Goal: Check status

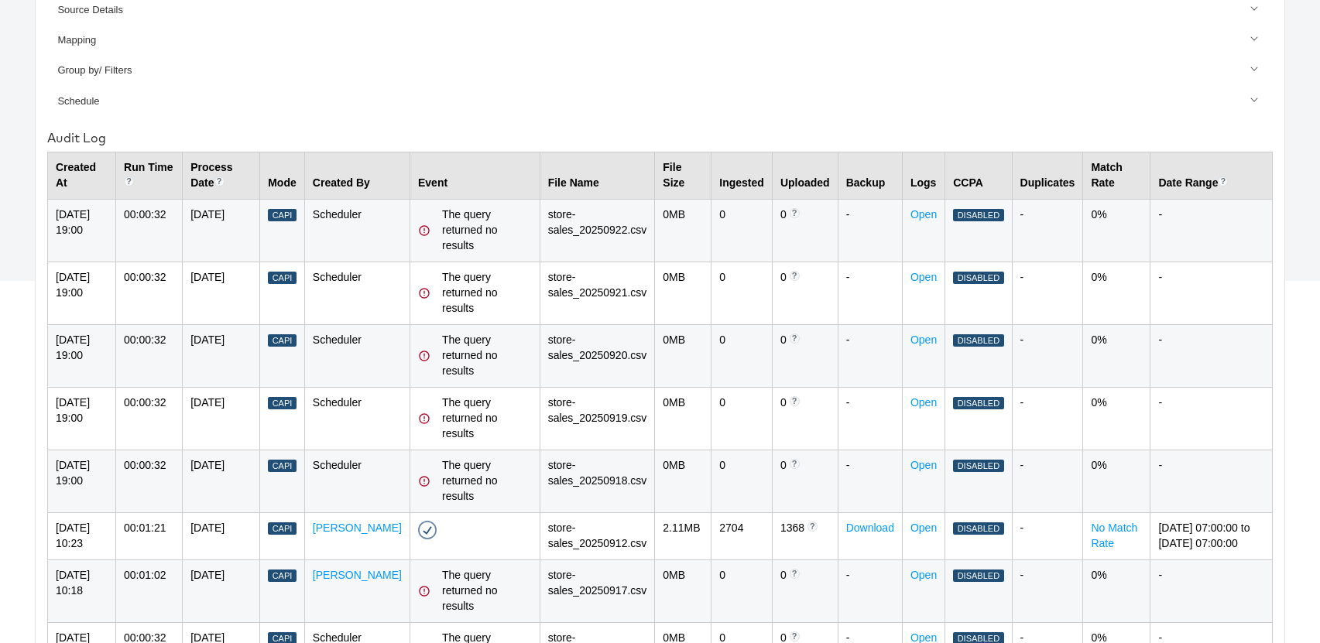
scroll to position [414, 0]
drag, startPoint x: 681, startPoint y: 472, endPoint x: 655, endPoint y: 213, distance: 259.9
click at [655, 213] on tbody "23-Sep-2025 19:00 00:00:32 22-Sep-2025 Capi Scheduler The query returned no res…" at bounding box center [660, 569] width 1225 height 736
click at [655, 232] on td "0 MB" at bounding box center [683, 232] width 57 height 63
drag, startPoint x: 709, startPoint y: 214, endPoint x: 699, endPoint y: 214, distance: 10.1
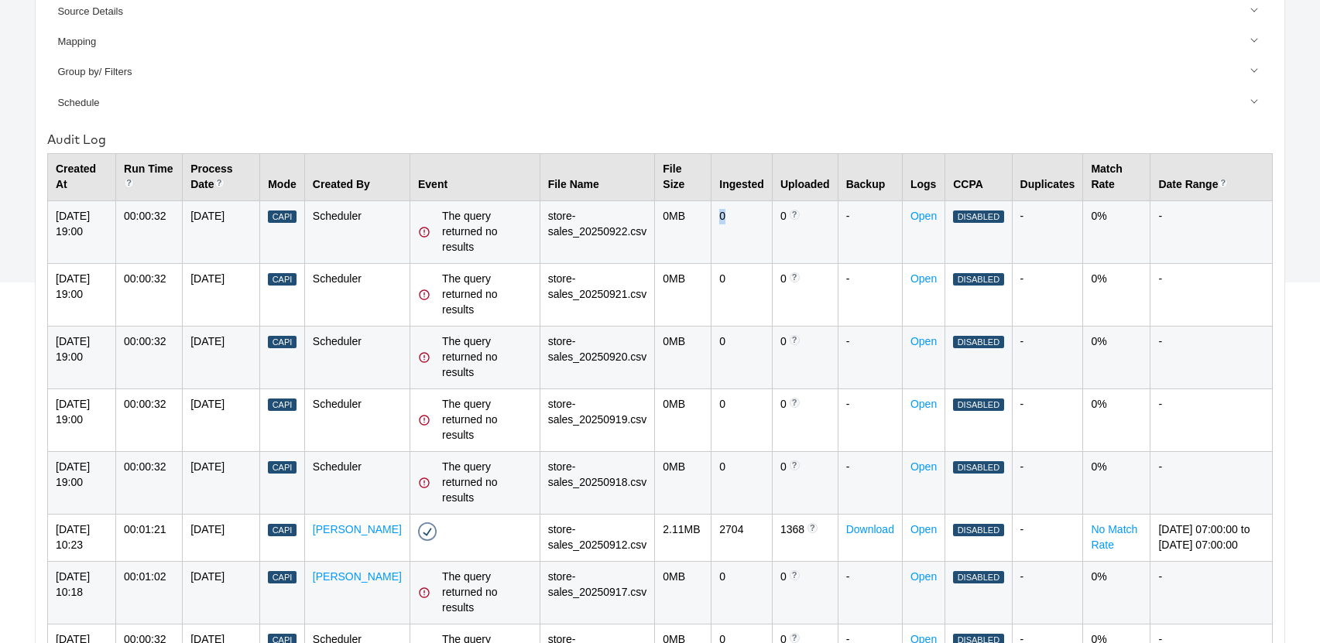
click at [712, 214] on td "0" at bounding box center [742, 232] width 61 height 63
drag, startPoint x: 722, startPoint y: 238, endPoint x: 717, endPoint y: 225, distance: 14.2
click at [722, 236] on td "0" at bounding box center [742, 232] width 61 height 63
drag, startPoint x: 712, startPoint y: 216, endPoint x: 699, endPoint y: 214, distance: 13.4
click at [712, 214] on td "0" at bounding box center [742, 232] width 61 height 63
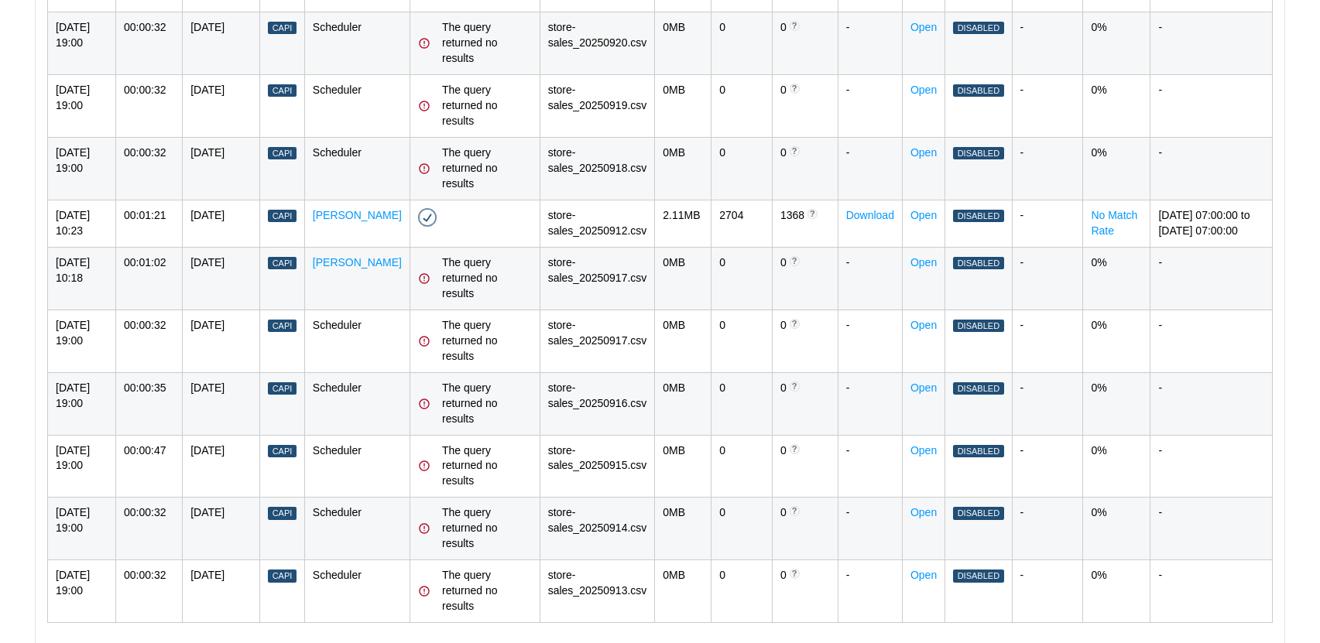
scroll to position [736, 0]
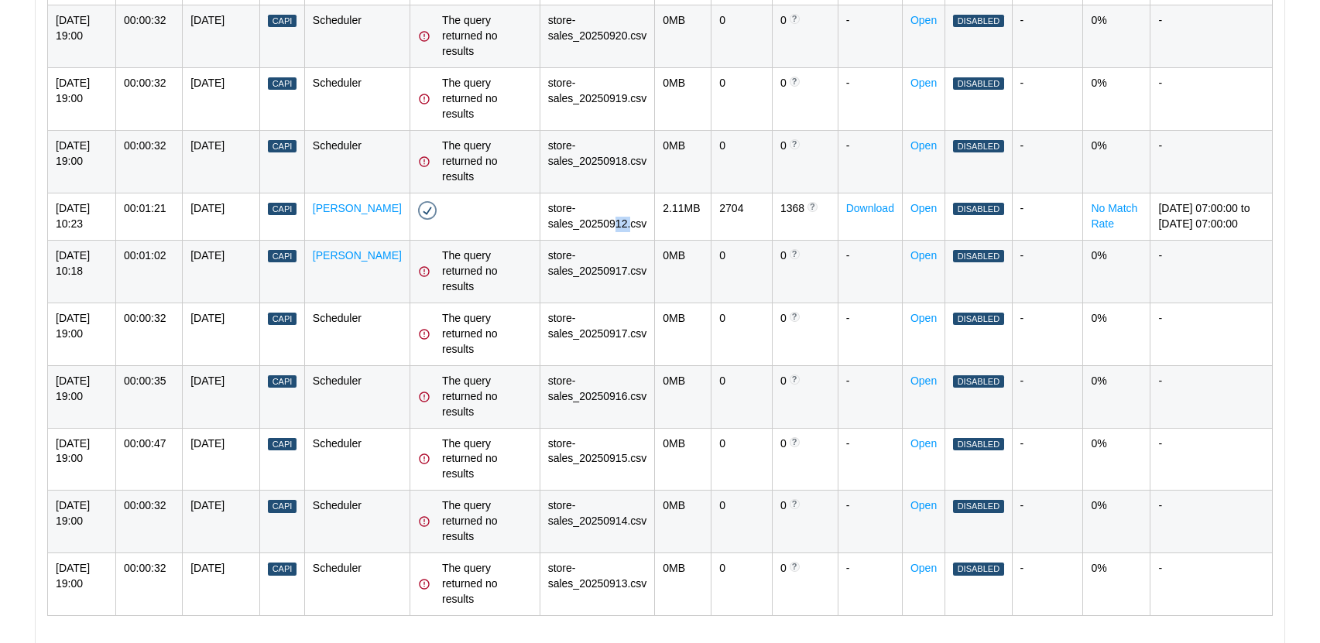
drag, startPoint x: 604, startPoint y: 222, endPoint x: 619, endPoint y: 222, distance: 14.7
click at [619, 222] on td "store-sales_20250912.csv" at bounding box center [597, 216] width 115 height 47
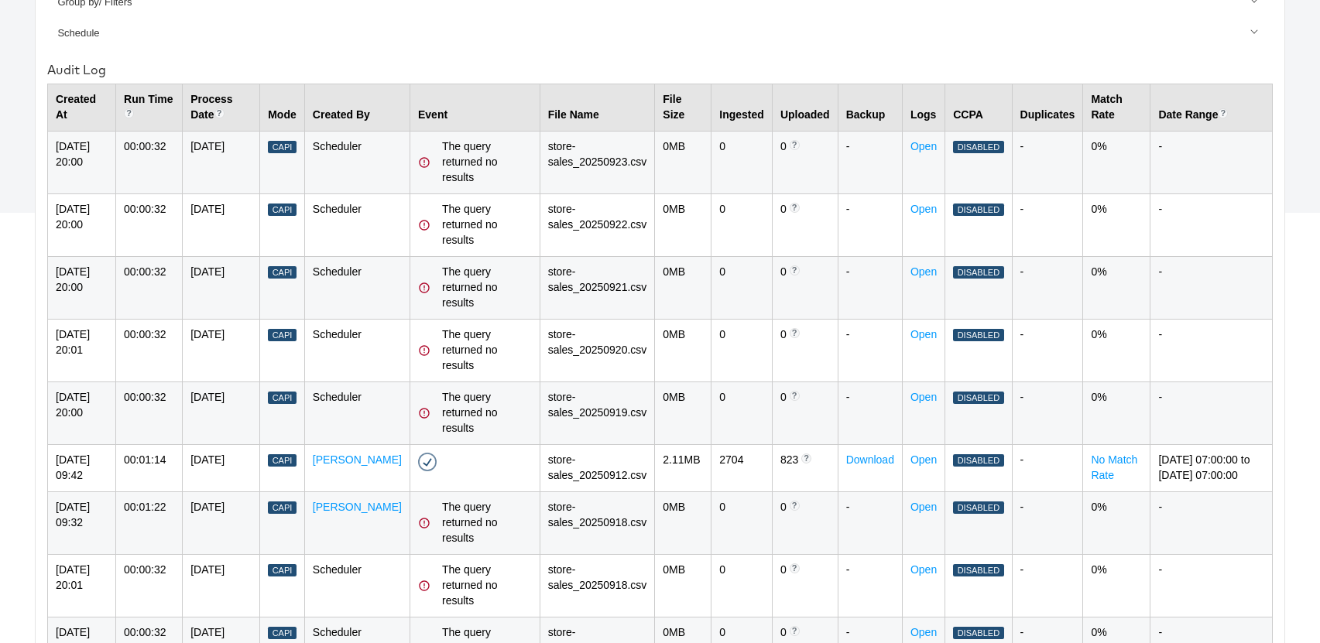
scroll to position [470, 0]
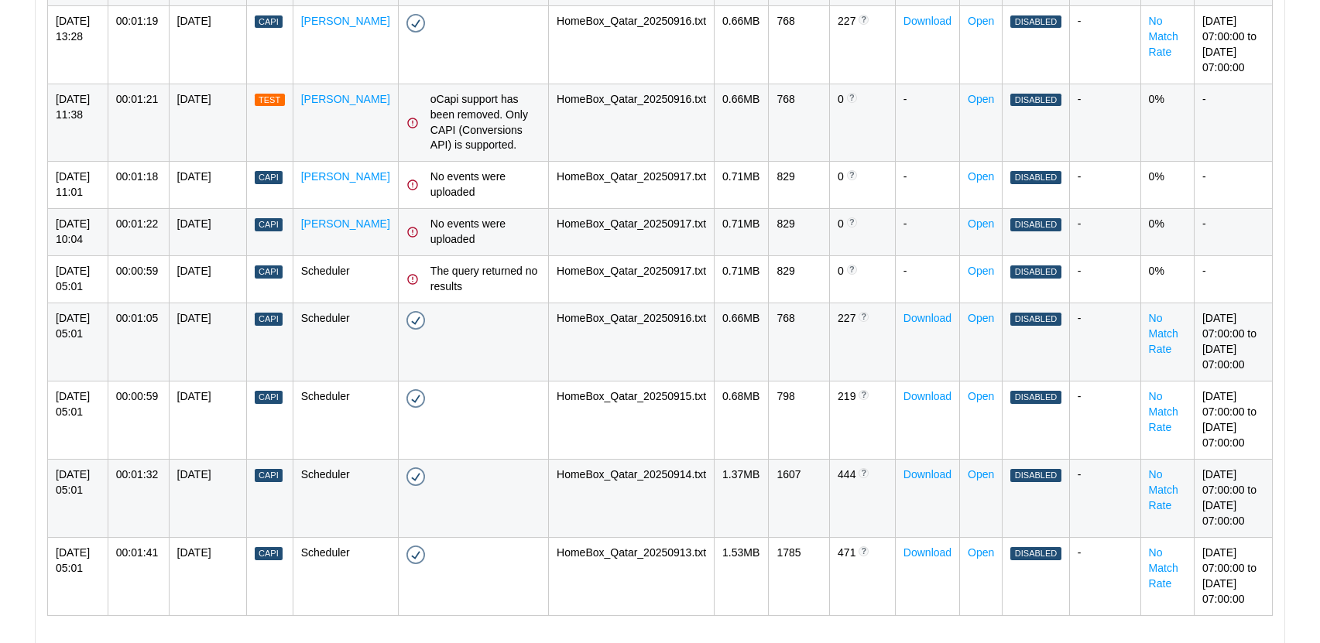
scroll to position [991, 0]
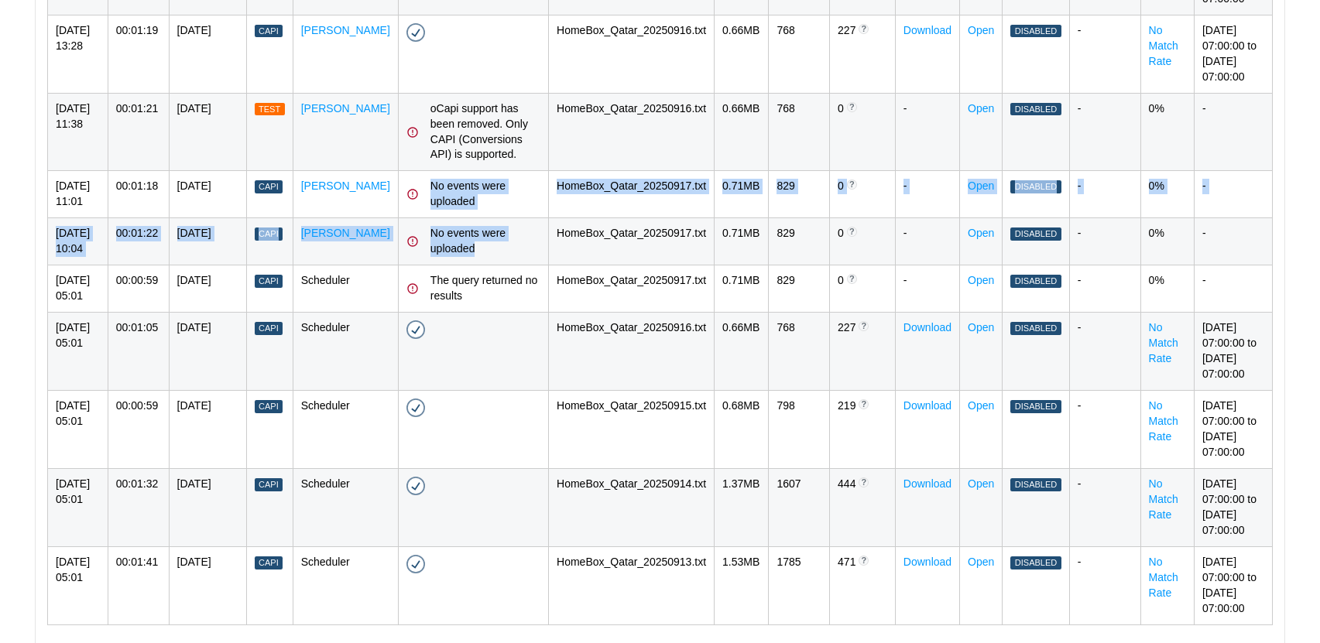
drag, startPoint x: 460, startPoint y: 268, endPoint x: 404, endPoint y: 188, distance: 97.3
click at [404, 188] on tbody "[DATE] 05:01 00:00:50 [DATE] Capi Scheduler Success - [DATE] 05:01 HomeBox_Qata…" at bounding box center [660, 124] width 1225 height 1001
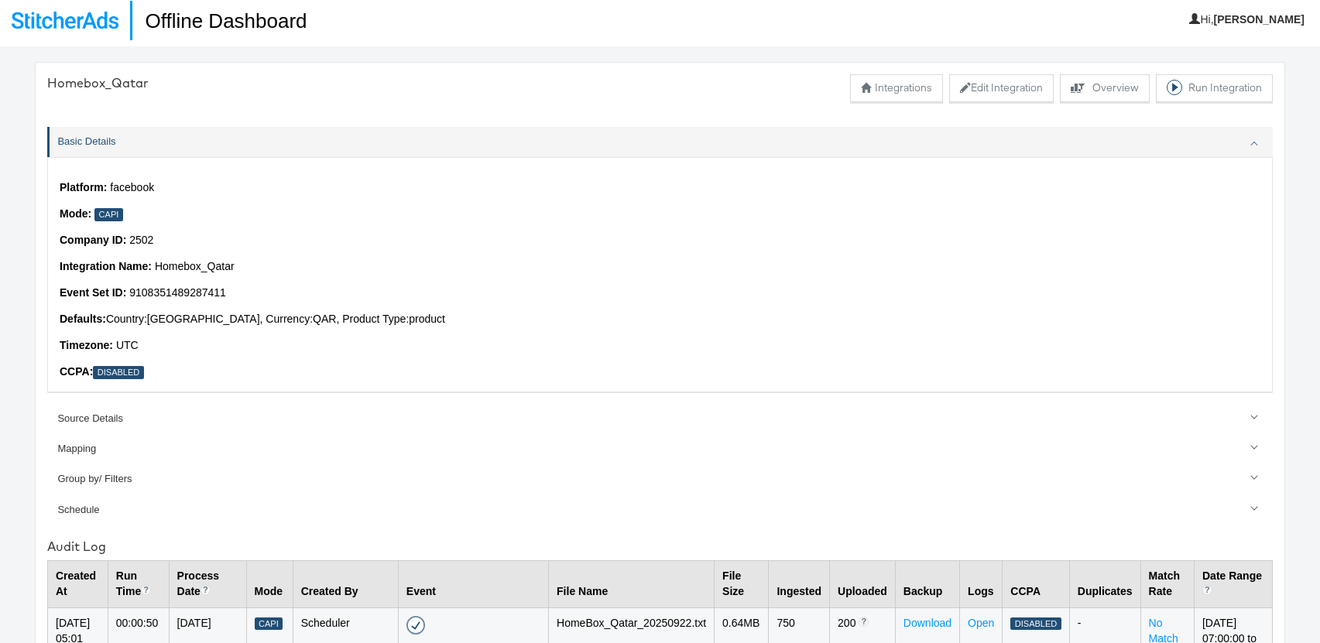
scroll to position [0, 0]
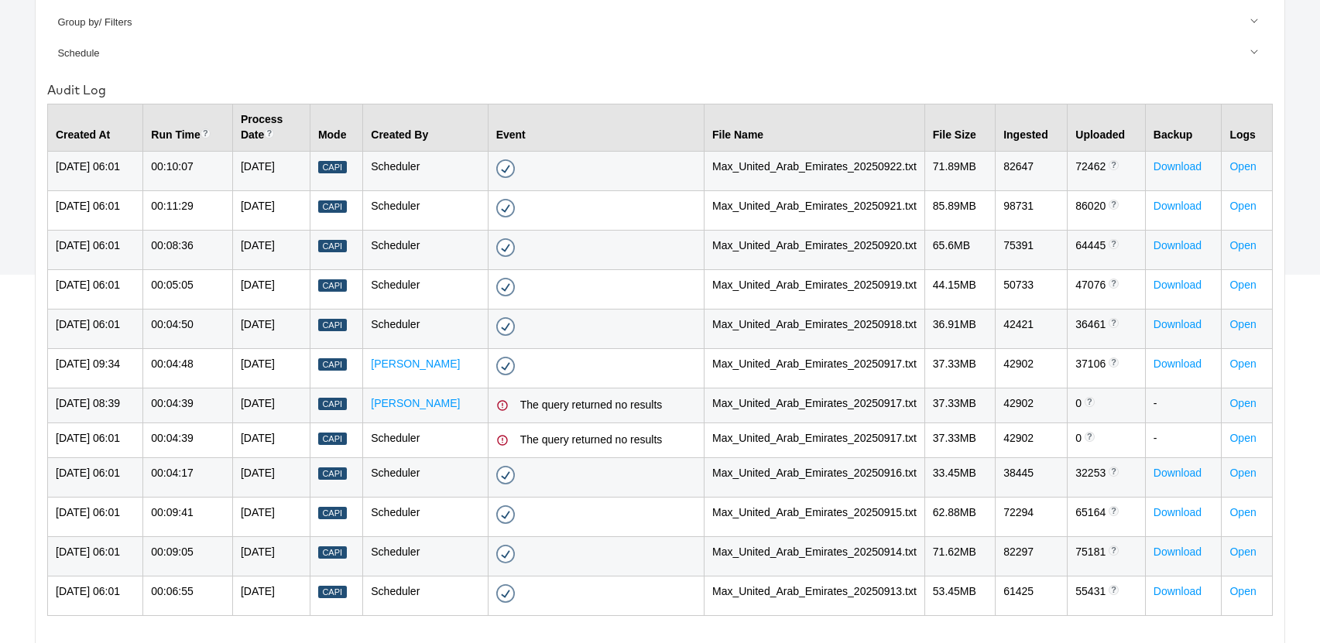
scroll to position [446, 0]
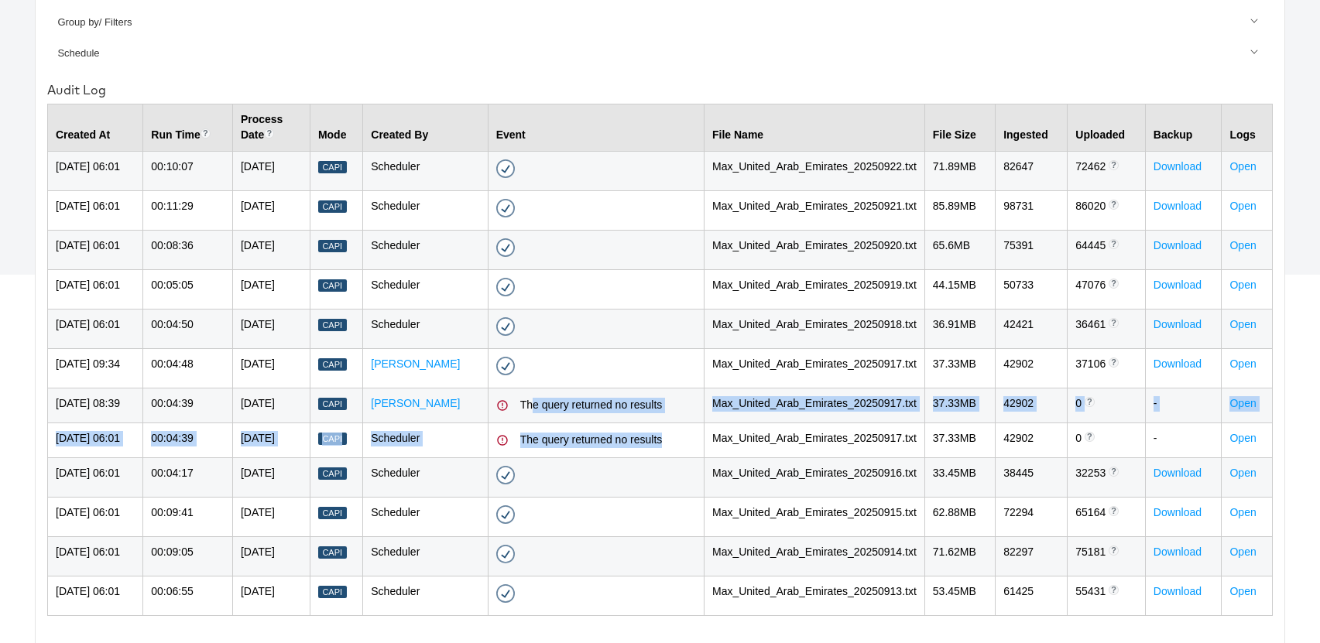
drag, startPoint x: 691, startPoint y: 476, endPoint x: 557, endPoint y: 439, distance: 139.0
click at [556, 434] on tbody "[DATE] 06:01 00:10:07 [DATE] Capi Scheduler Success - [DATE] 06:01 Max_United_A…" at bounding box center [660, 383] width 1225 height 465
click at [686, 458] on td "The query returned no results" at bounding box center [596, 440] width 216 height 35
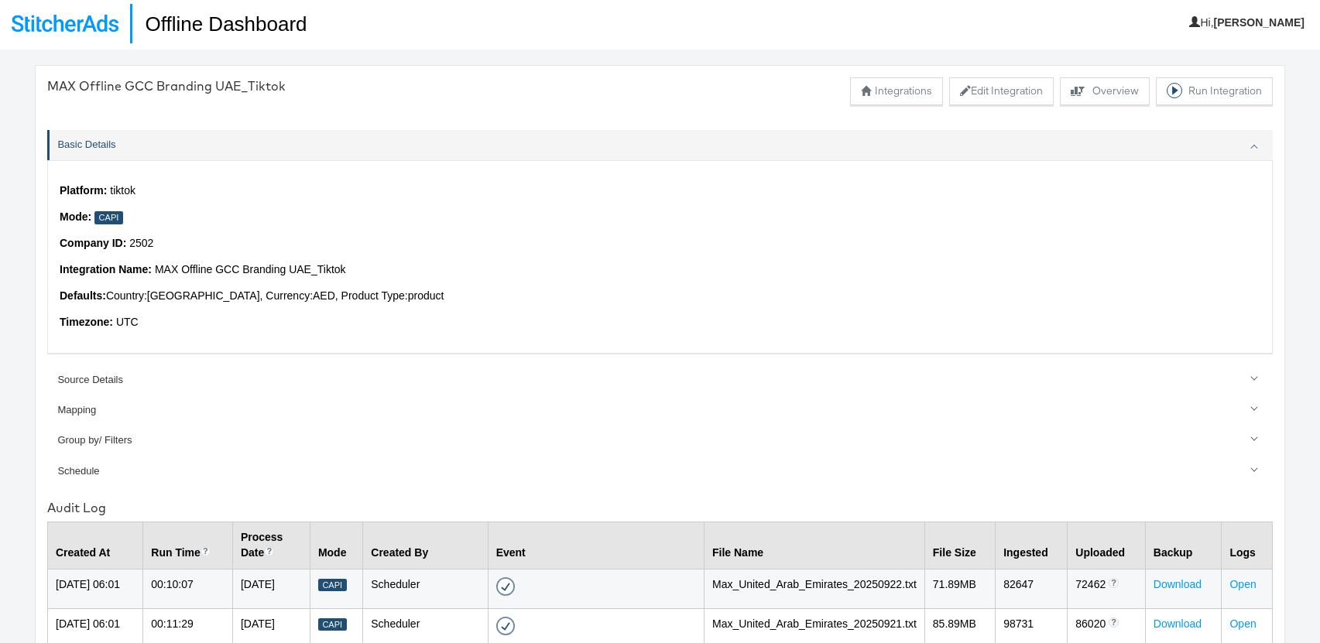
scroll to position [0, 0]
